Goal: Entertainment & Leisure: Consume media (video, audio)

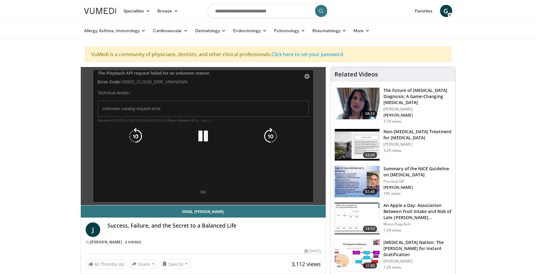
click at [306, 75] on div "10 seconds Tap to unmute" at bounding box center [203, 136] width 245 height 138
click at [270, 136] on icon "Video Player" at bounding box center [270, 136] width 17 height 17
click at [134, 136] on icon "Video Player" at bounding box center [135, 136] width 17 height 17
click at [201, 192] on div "10 seconds Tap to unmute" at bounding box center [203, 136] width 245 height 138
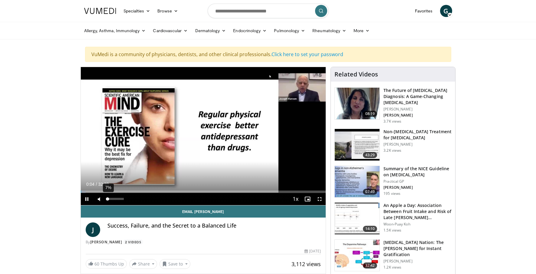
click at [108, 200] on div "Volume Level" at bounding box center [107, 198] width 1 height 2
drag, startPoint x: 109, startPoint y: 197, endPoint x: 122, endPoint y: 201, distance: 13.1
click at [122, 201] on div "91%" at bounding box center [115, 199] width 21 height 12
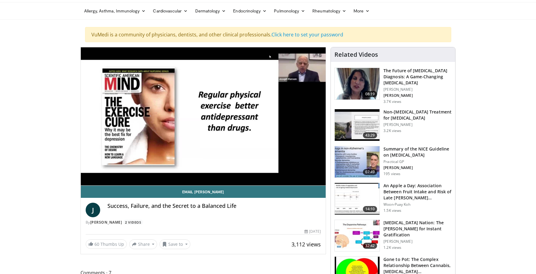
scroll to position [30, 0]
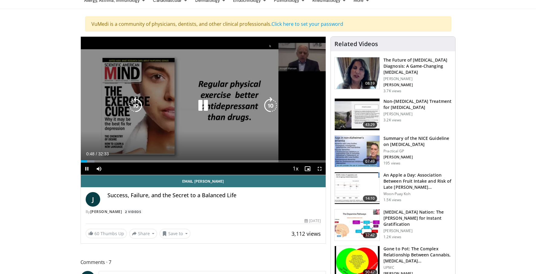
click at [199, 104] on icon "Video Player" at bounding box center [203, 105] width 17 height 17
click at [205, 104] on icon "Video Player" at bounding box center [203, 105] width 17 height 17
